Goal: Task Accomplishment & Management: Manage account settings

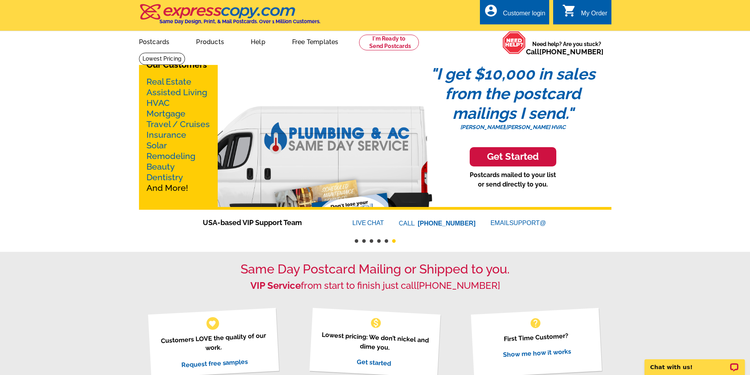
click at [521, 15] on div "Customer login" at bounding box center [523, 15] width 42 height 11
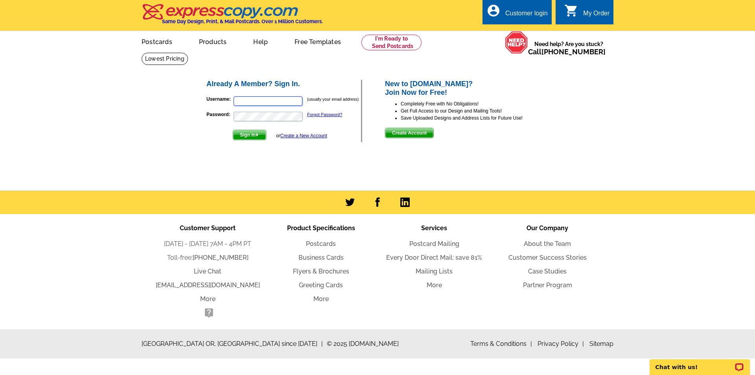
click at [267, 102] on input "Username:" at bounding box center [268, 100] width 69 height 9
type input "[EMAIL_ADDRESS][DOMAIN_NAME]"
click at [233, 130] on button "Sign In" at bounding box center [249, 135] width 33 height 10
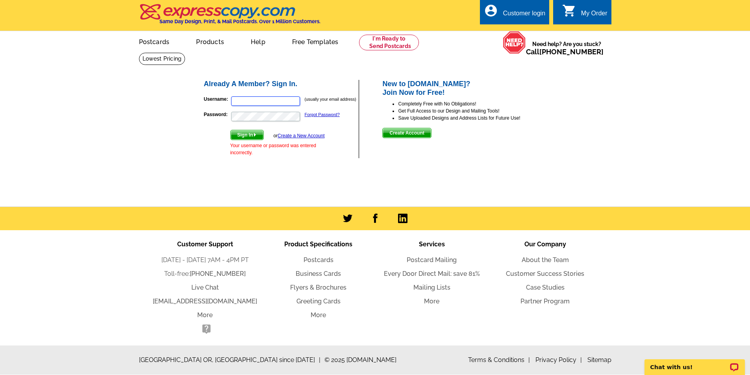
click at [269, 100] on input "Username:" at bounding box center [265, 100] width 69 height 9
click at [258, 100] on input "[EMAIL_ADDRESS][DOMAIN_NAME]" at bounding box center [265, 100] width 69 height 9
type input "[EMAIL_ADDRESS][DOMAIN_NAME]"
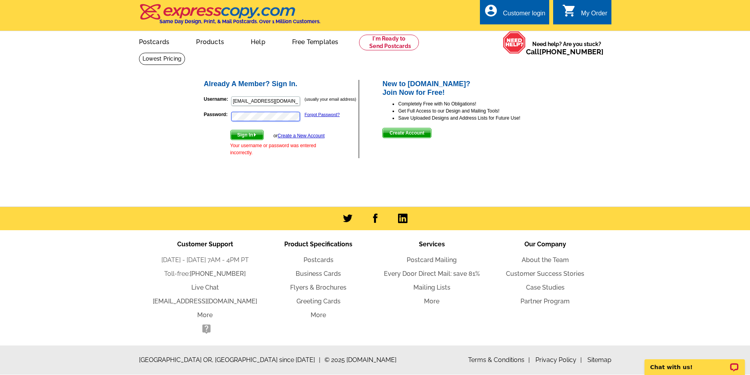
click at [230, 130] on button "Sign In" at bounding box center [246, 135] width 33 height 10
click at [272, 100] on input "Username:" at bounding box center [265, 100] width 69 height 9
type input "[EMAIL_ADDRESS][DOMAIN_NAME]"
click at [230, 130] on button "Sign In" at bounding box center [246, 135] width 33 height 10
